Goal: Complete application form

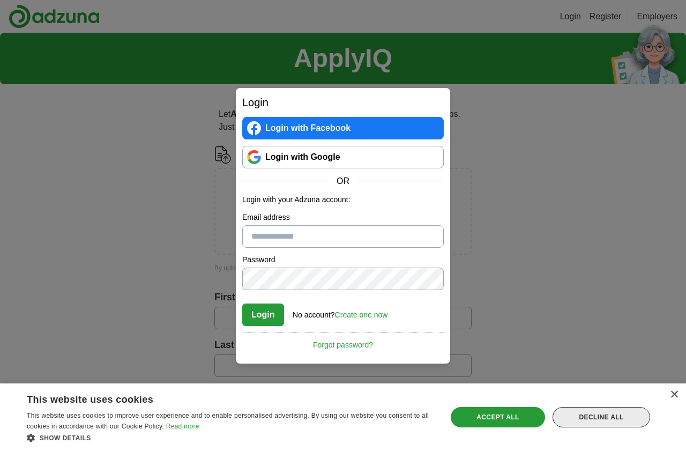
click at [616, 424] on div "Decline all" at bounding box center [602, 417] width 98 height 20
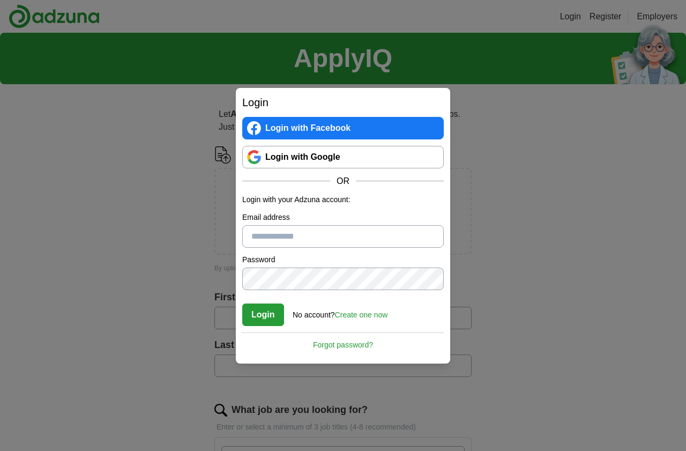
click at [375, 316] on link "Create one now" at bounding box center [361, 314] width 53 height 9
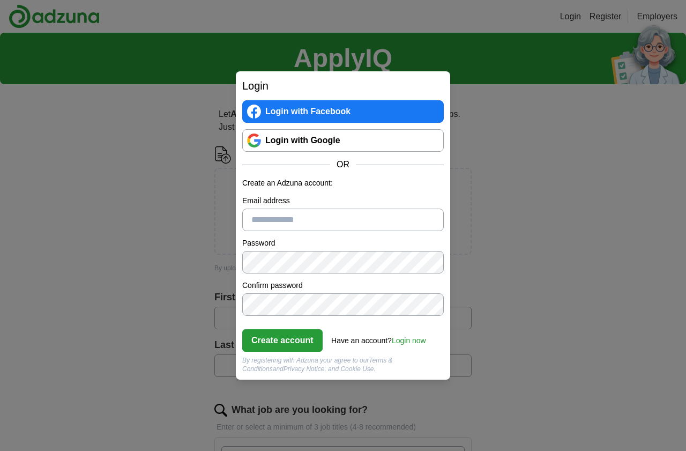
click at [294, 219] on input "Email address" at bounding box center [343, 220] width 202 height 23
type input "**********"
click at [422, 190] on form "**********" at bounding box center [343, 276] width 202 height 196
click at [285, 343] on button "Create account" at bounding box center [282, 340] width 80 height 23
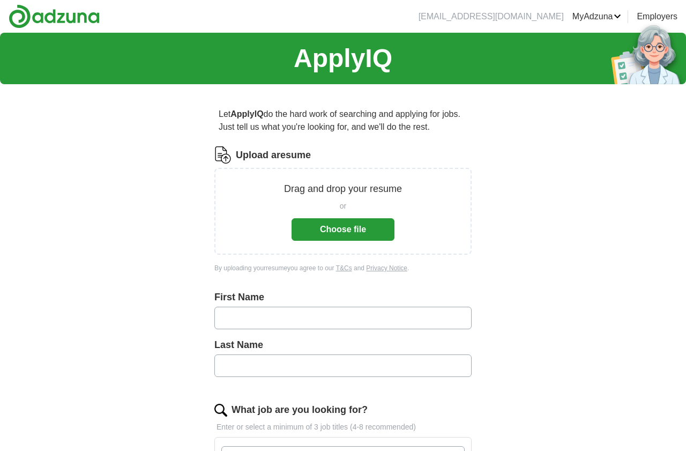
click at [352, 228] on button "Choose file" at bounding box center [343, 229] width 103 height 23
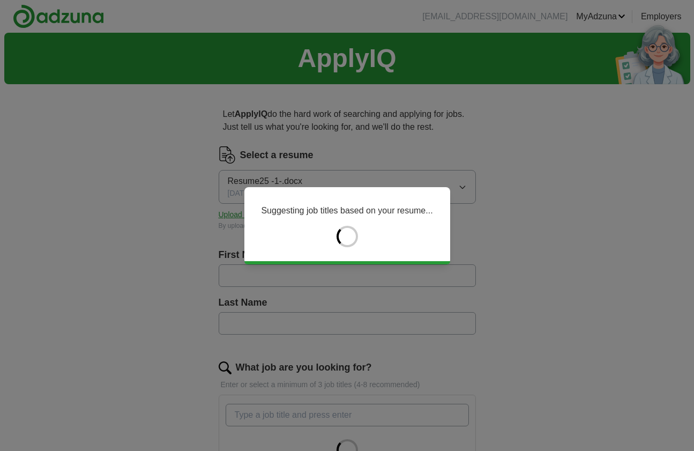
type input "******"
type input "*****"
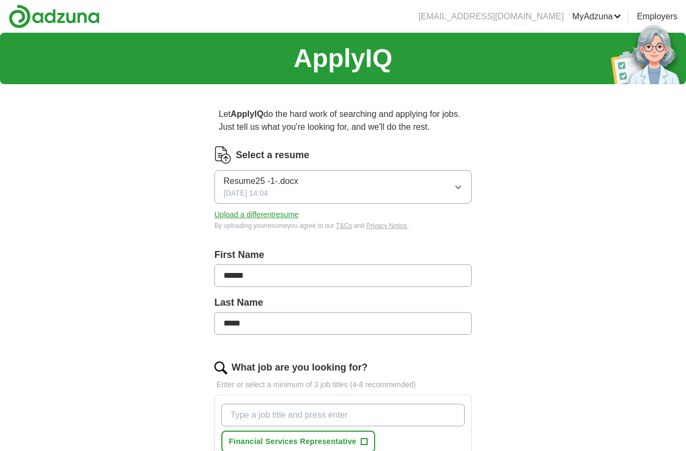
scroll to position [278, 0]
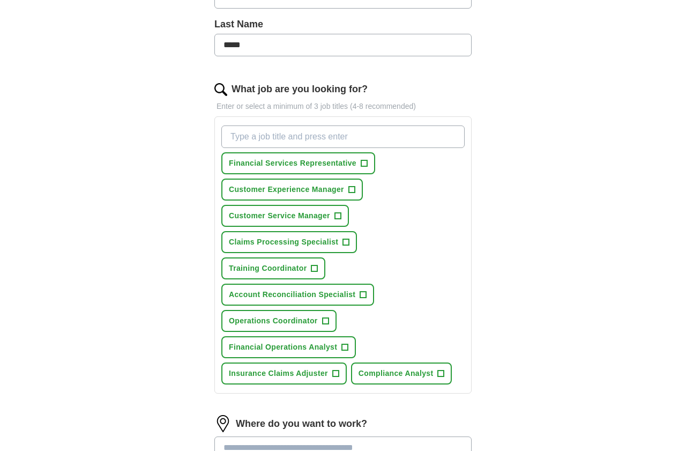
click at [349, 242] on span "+" at bounding box center [346, 242] width 7 height 7
click at [318, 264] on span "+" at bounding box center [315, 268] width 6 height 9
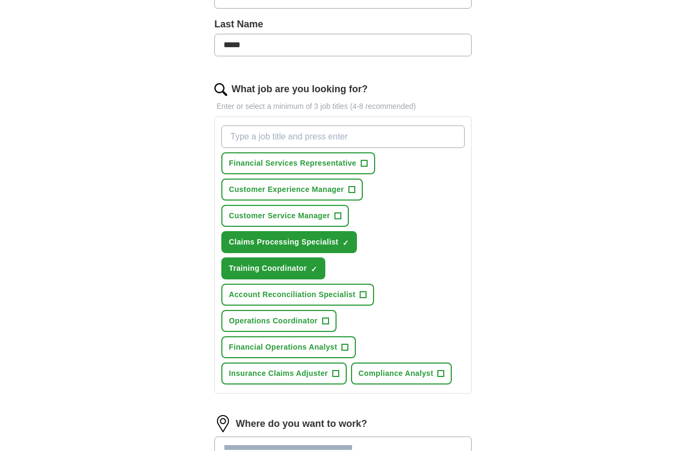
click at [350, 336] on button "Financial Operations Analyst +" at bounding box center [288, 347] width 135 height 22
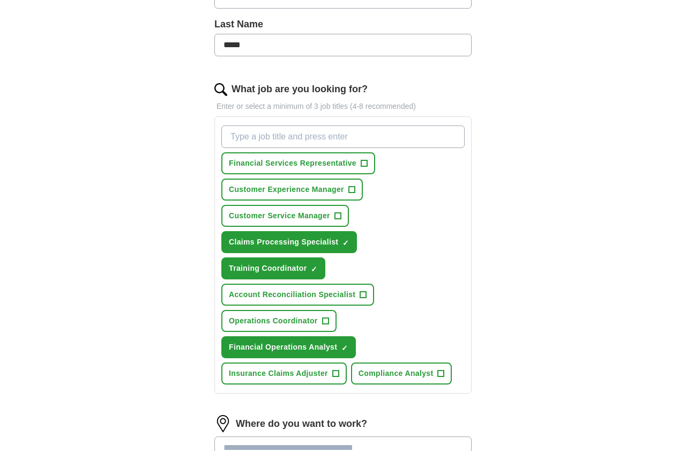
click at [336, 369] on span "+" at bounding box center [335, 373] width 6 height 9
click at [327, 317] on span "+" at bounding box center [325, 321] width 6 height 9
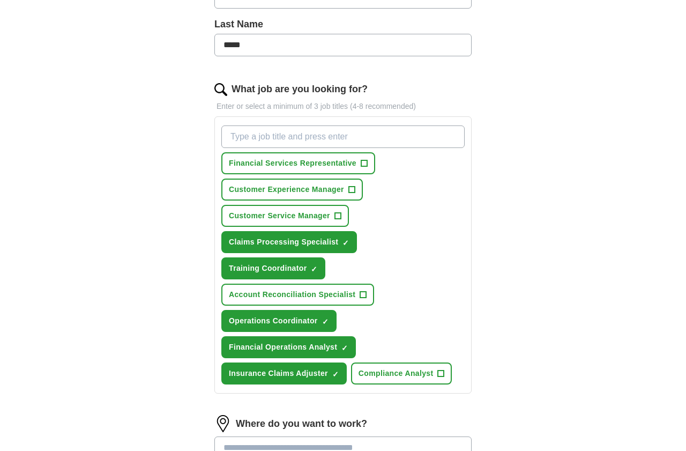
click at [364, 159] on span "+" at bounding box center [364, 163] width 6 height 9
click at [361, 291] on span "+" at bounding box center [363, 295] width 6 height 9
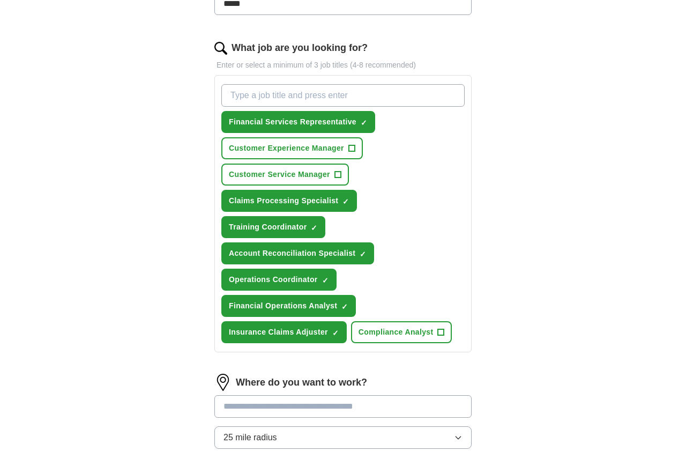
scroll to position [322, 0]
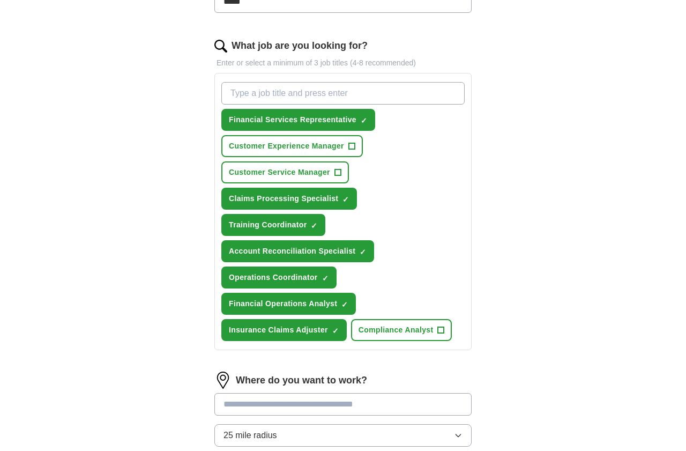
click at [437, 319] on button "Compliance Analyst +" at bounding box center [401, 330] width 101 height 22
click at [290, 393] on input at bounding box center [343, 404] width 257 height 23
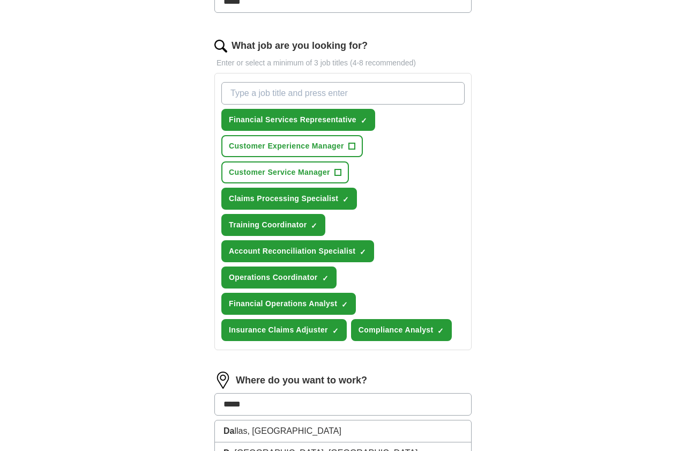
type input "******"
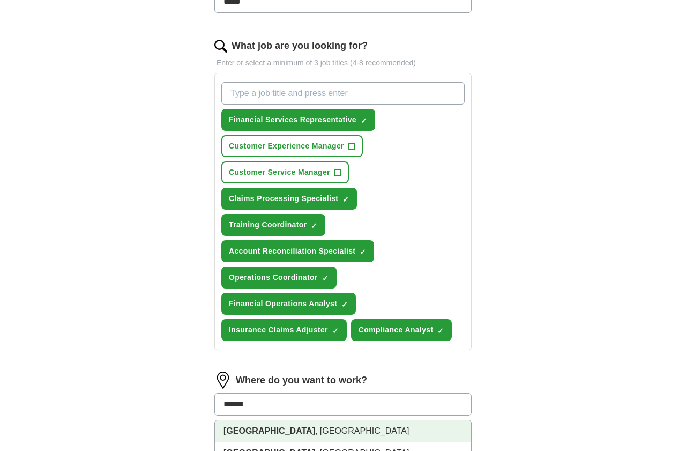
click at [258, 420] on li "[GEOGRAPHIC_DATA] , [GEOGRAPHIC_DATA]" at bounding box center [343, 431] width 256 height 22
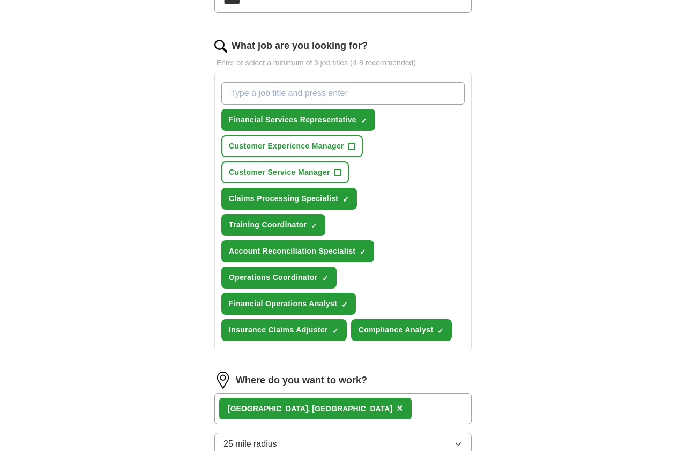
click at [346, 393] on div "[GEOGRAPHIC_DATA] , [GEOGRAPHIC_DATA] ×" at bounding box center [343, 408] width 257 height 31
click at [343, 393] on div "[GEOGRAPHIC_DATA] , [GEOGRAPHIC_DATA] ×" at bounding box center [343, 408] width 257 height 31
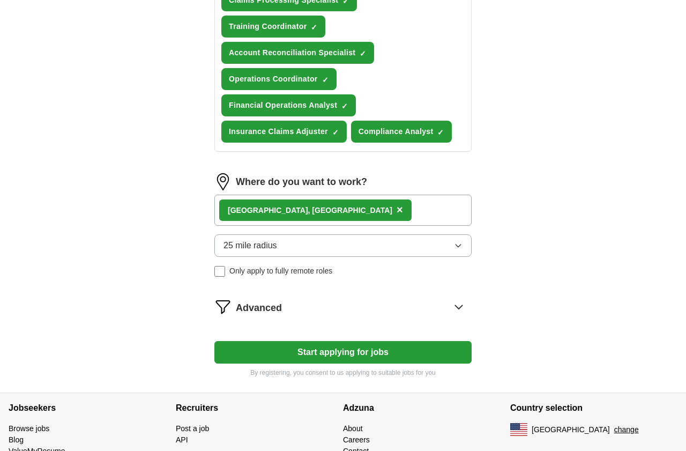
scroll to position [544, 0]
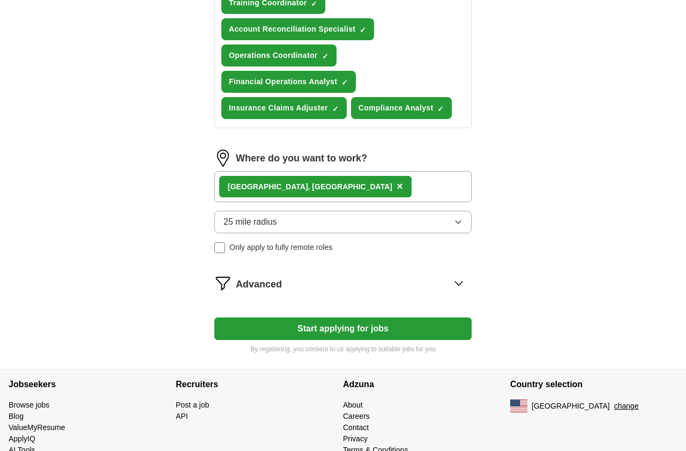
click at [323, 171] on div "[GEOGRAPHIC_DATA] , [GEOGRAPHIC_DATA] ×" at bounding box center [343, 186] width 257 height 31
click at [316, 171] on div "[GEOGRAPHIC_DATA] , [GEOGRAPHIC_DATA] ×" at bounding box center [343, 186] width 257 height 31
click at [399, 211] on button "25 mile radius" at bounding box center [343, 222] width 257 height 23
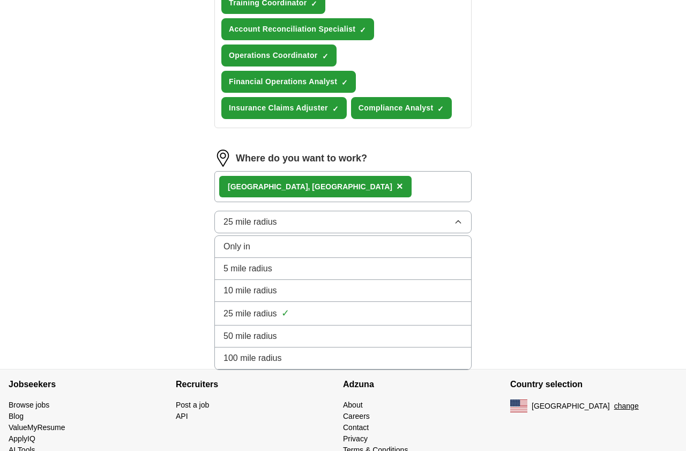
click at [399, 211] on button "25 mile radius" at bounding box center [343, 222] width 257 height 23
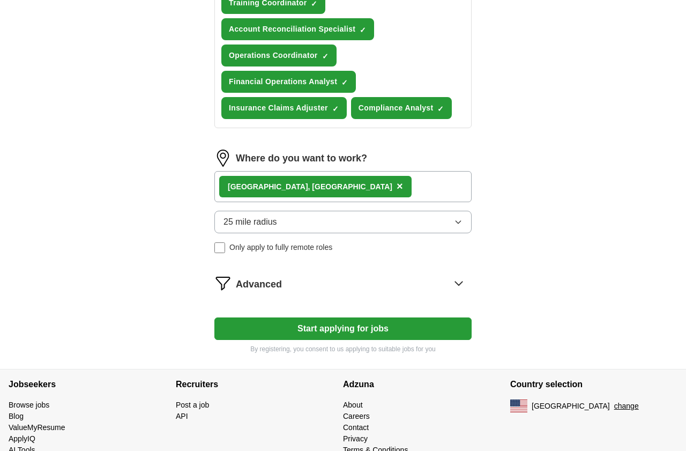
click at [318, 171] on div "[GEOGRAPHIC_DATA] , [GEOGRAPHIC_DATA] ×" at bounding box center [343, 186] width 257 height 31
click at [317, 171] on div "[GEOGRAPHIC_DATA] , [GEOGRAPHIC_DATA] ×" at bounding box center [343, 186] width 257 height 31
click at [455, 275] on icon at bounding box center [458, 283] width 17 height 17
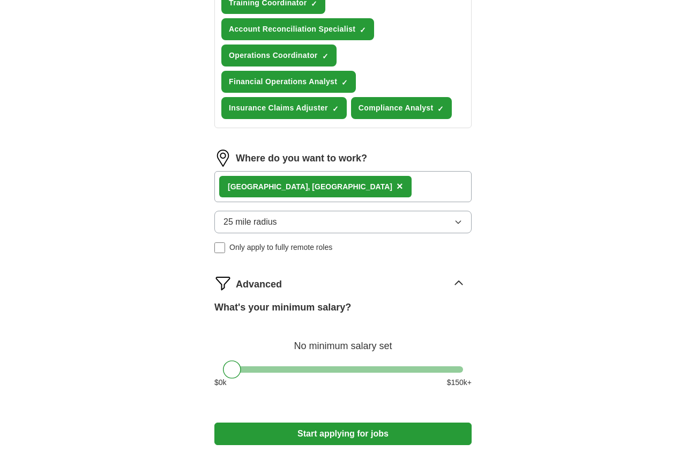
click at [455, 275] on icon at bounding box center [458, 283] width 17 height 17
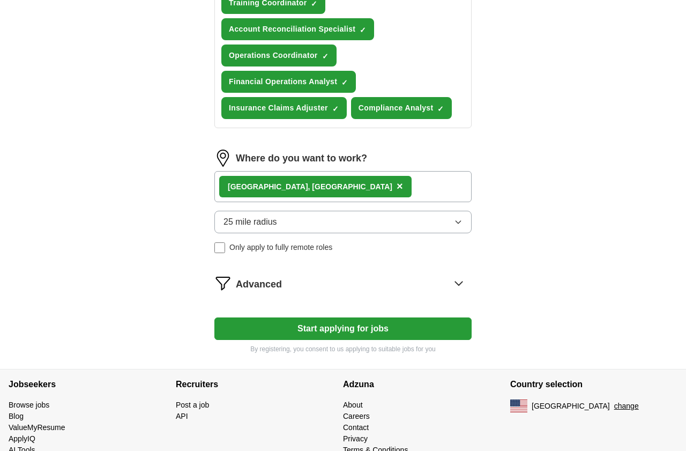
click at [383, 317] on button "Start applying for jobs" at bounding box center [343, 328] width 257 height 23
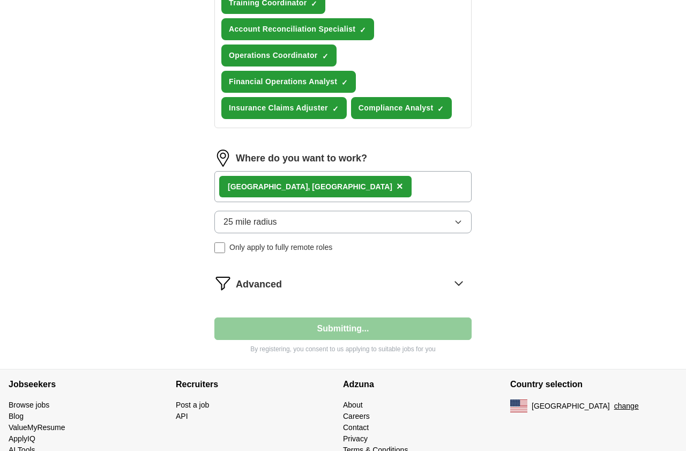
select select "**"
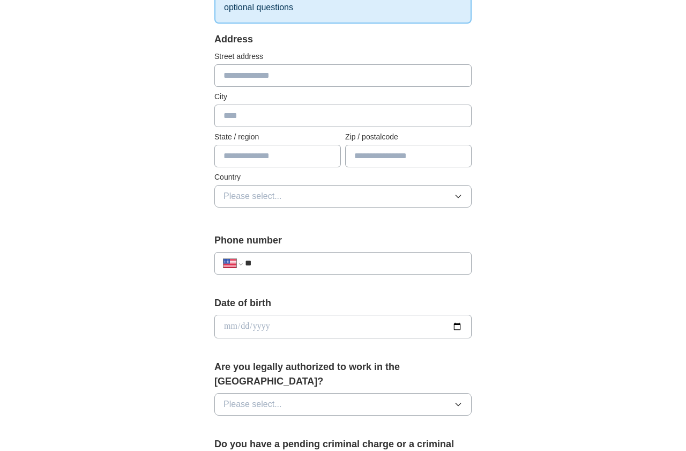
scroll to position [199, 0]
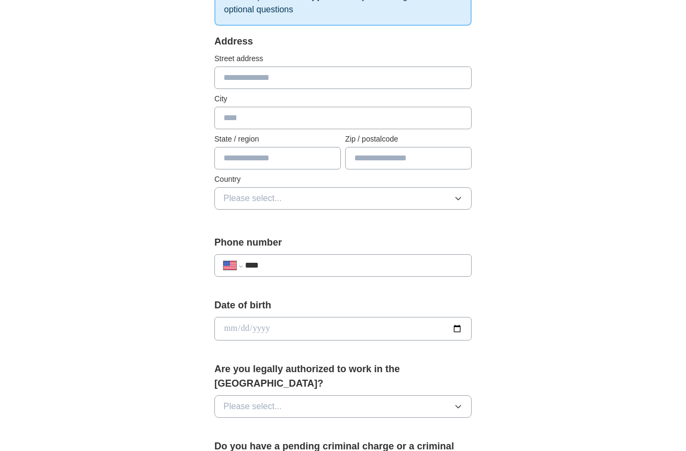
type input "**"
select select "**"
type input "*"
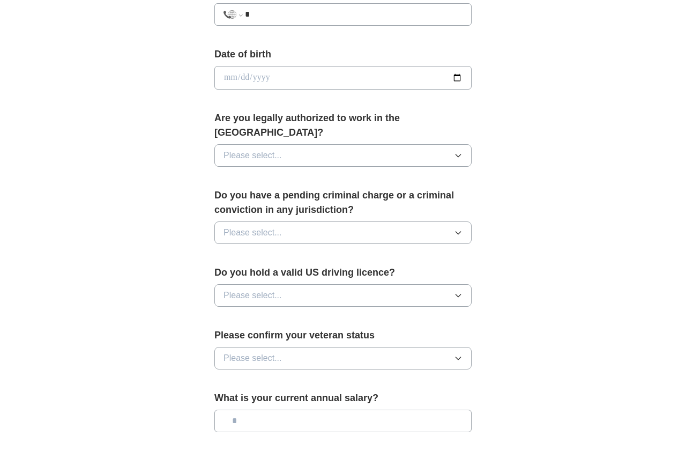
scroll to position [447, 0]
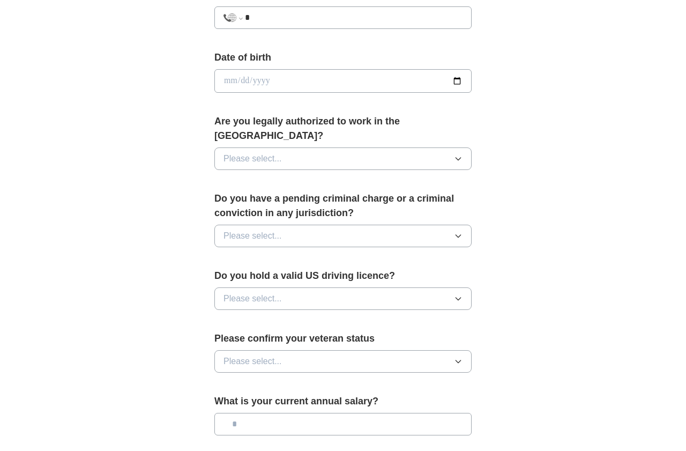
click at [447, 147] on button "Please select..." at bounding box center [343, 158] width 257 height 23
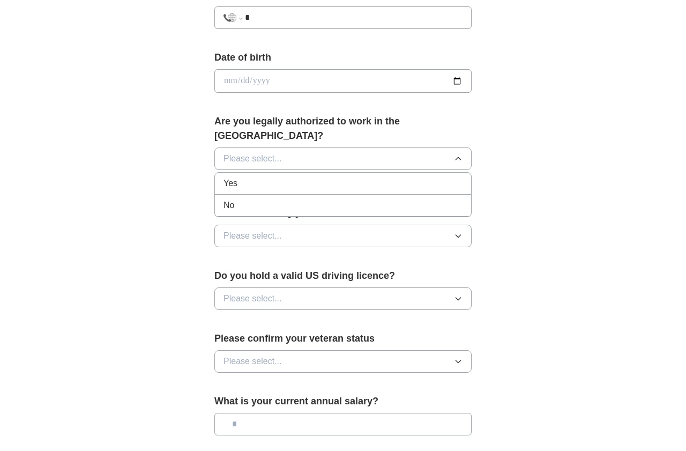
click at [402, 177] on div "Yes" at bounding box center [343, 183] width 239 height 13
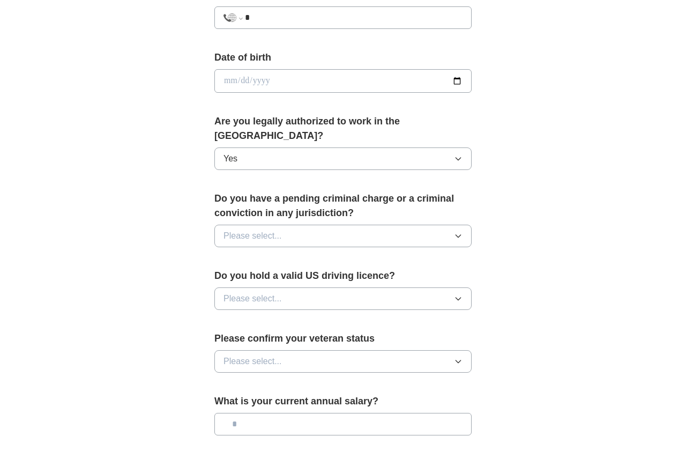
click at [445, 225] on button "Please select..." at bounding box center [343, 236] width 257 height 23
click at [401, 276] on div "No" at bounding box center [343, 282] width 239 height 13
click at [402, 287] on button "Please select..." at bounding box center [343, 298] width 257 height 23
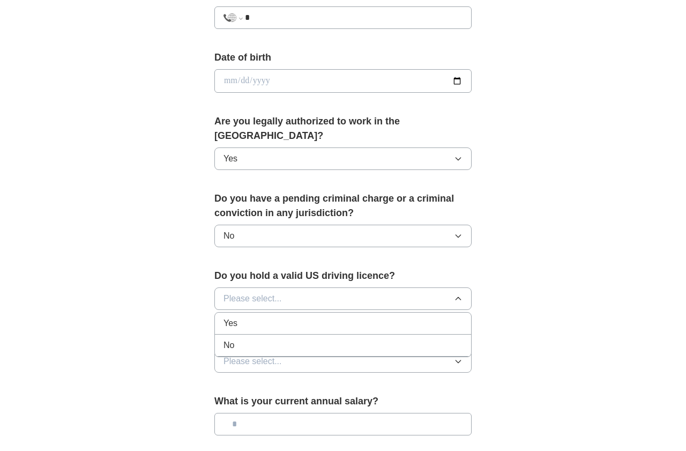
click at [372, 320] on li "Yes" at bounding box center [343, 324] width 256 height 22
click at [435, 350] on button "Please select..." at bounding box center [343, 361] width 257 height 23
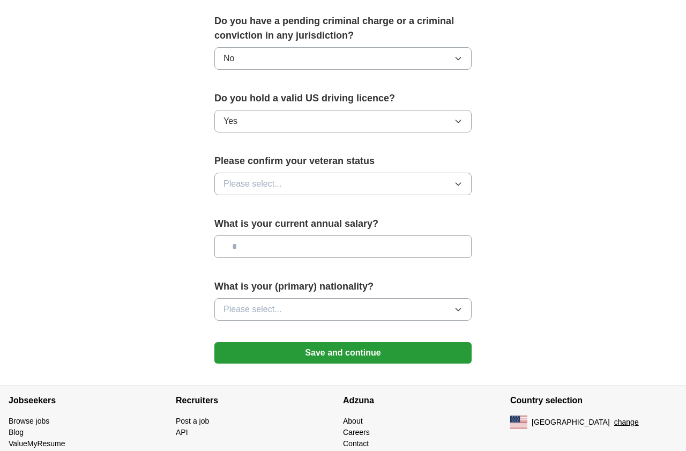
scroll to position [628, 0]
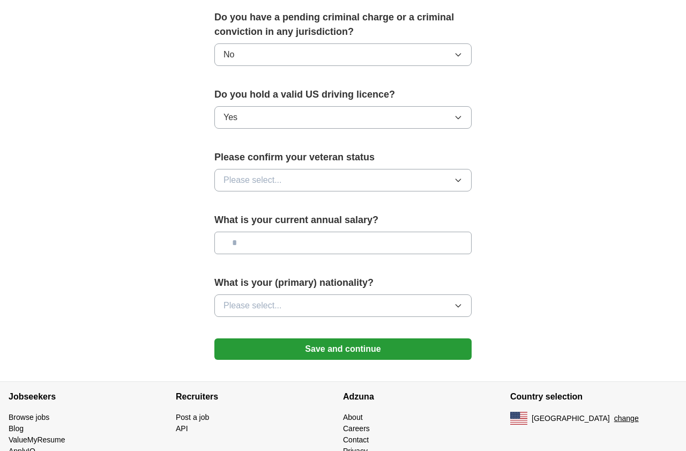
click at [453, 169] on button "Please select..." at bounding box center [343, 180] width 257 height 23
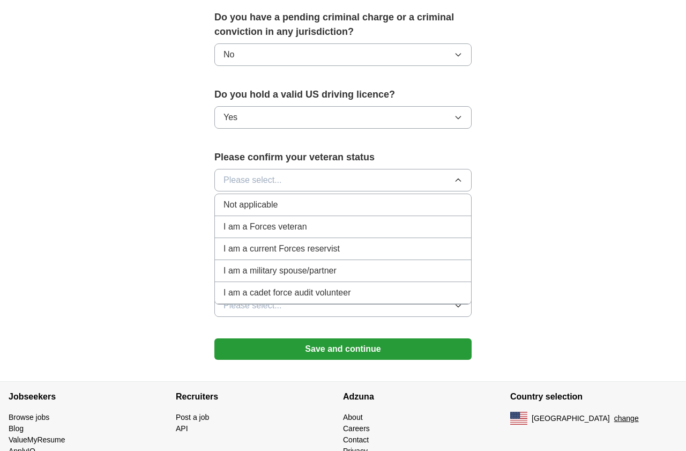
click at [337, 198] on div "Not applicable" at bounding box center [343, 204] width 239 height 13
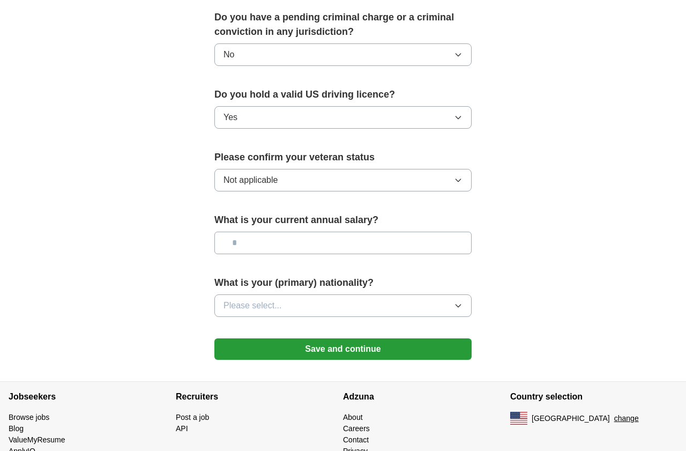
click at [460, 301] on icon "button" at bounding box center [458, 305] width 9 height 9
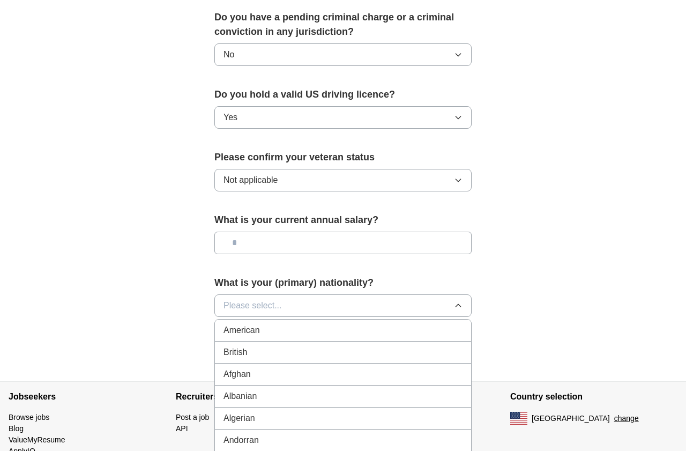
click at [402, 320] on li "American" at bounding box center [343, 331] width 256 height 22
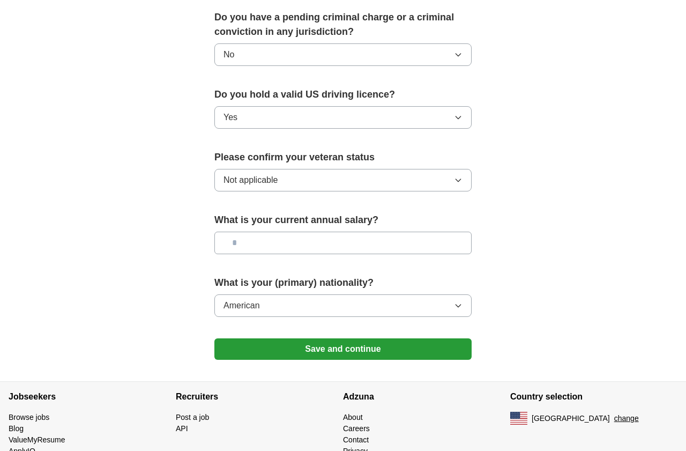
click at [447, 338] on button "Save and continue" at bounding box center [343, 348] width 257 height 21
